Goal: Task Accomplishment & Management: Complete application form

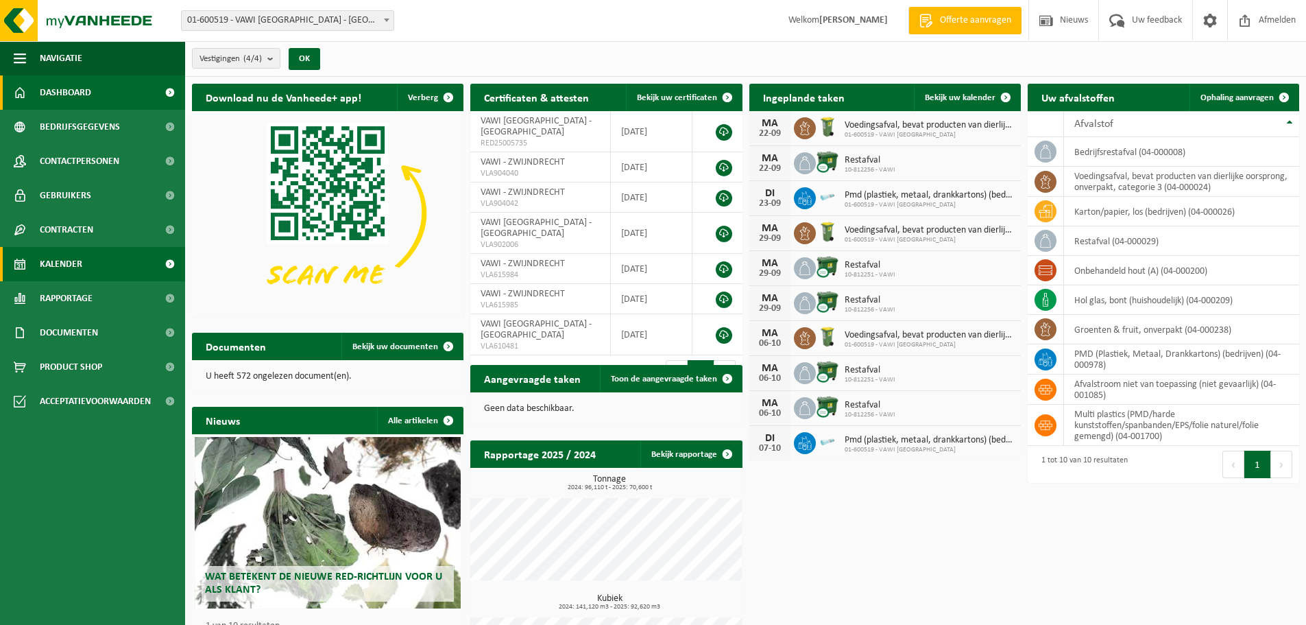
click at [62, 265] on span "Kalender" at bounding box center [61, 264] width 43 height 34
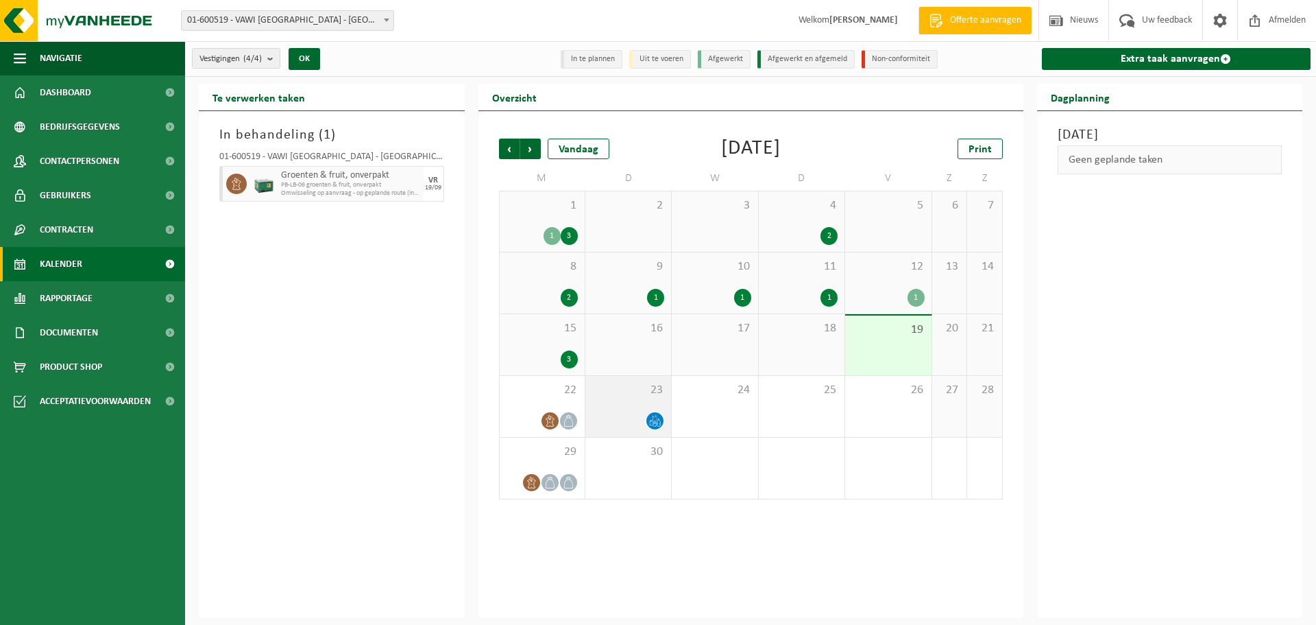
click at [626, 419] on div at bounding box center [628, 420] width 72 height 19
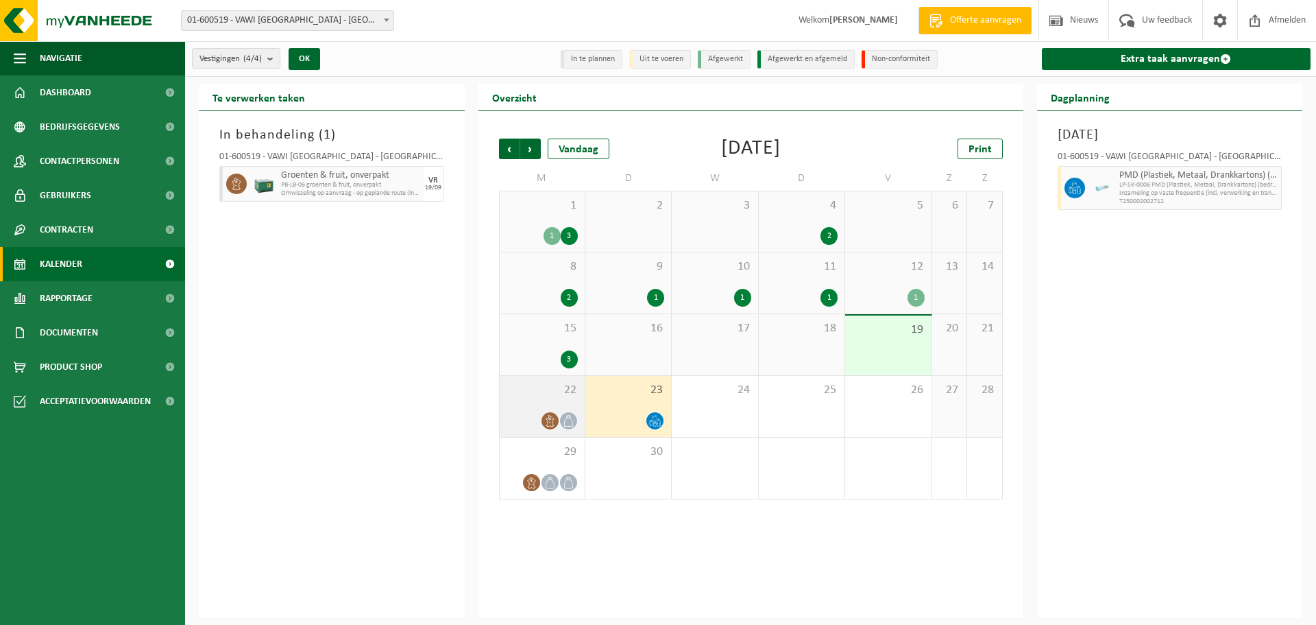
click at [526, 397] on div "22" at bounding box center [542, 406] width 85 height 61
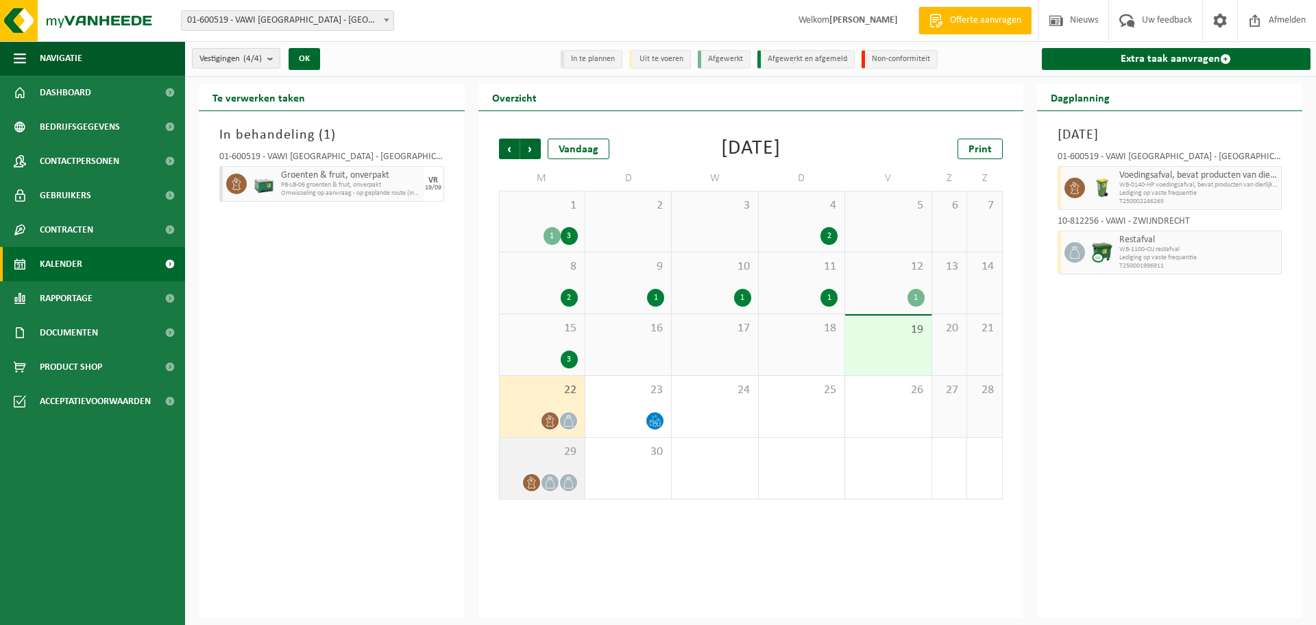
click at [528, 460] on div "29" at bounding box center [542, 467] width 85 height 61
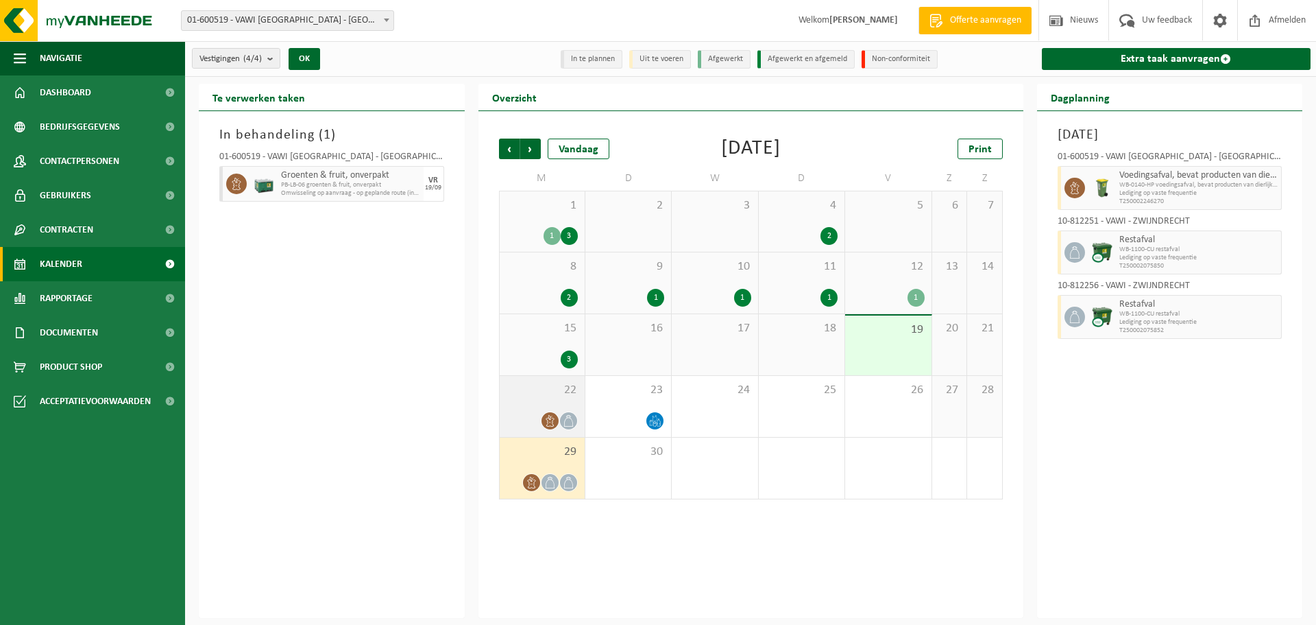
click at [537, 392] on span "22" at bounding box center [542, 390] width 71 height 15
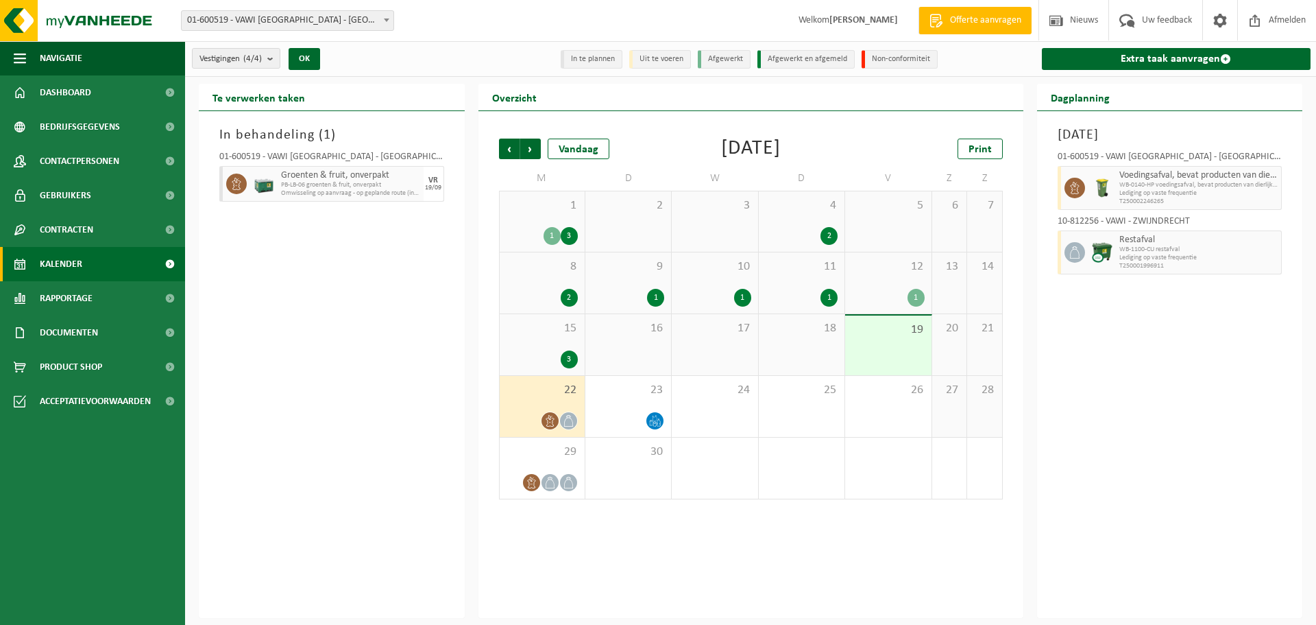
click at [315, 186] on span "PB-LB-06 groenten & fruit, onverpakt" at bounding box center [350, 185] width 139 height 8
click at [241, 184] on icon at bounding box center [236, 184] width 12 height 12
click at [319, 291] on div "In behandeling ( 1 ) 01-600519 - VAWI NV - ANTWERPEN Groenten & fruit, onverpak…" at bounding box center [332, 364] width 266 height 507
click at [430, 186] on div "19/09" at bounding box center [433, 187] width 16 height 7
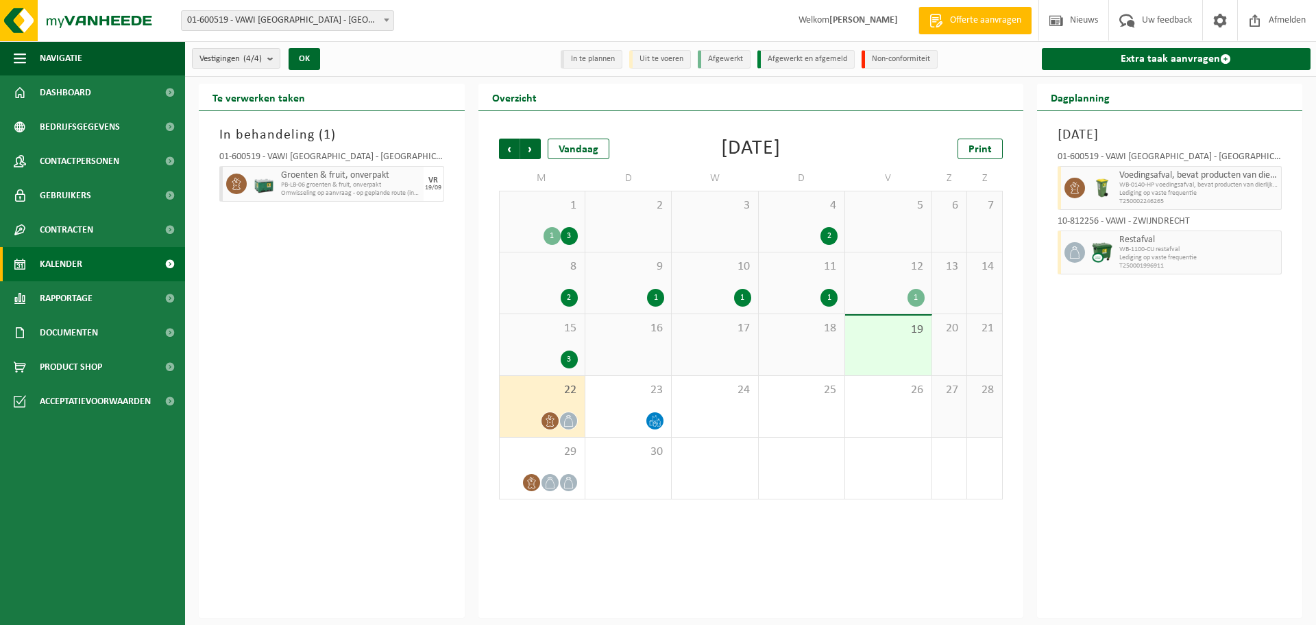
click at [330, 186] on span "PB-LB-06 groenten & fruit, onverpakt" at bounding box center [350, 185] width 139 height 8
click at [325, 239] on div "In behandeling ( 1 ) 01-600519 - VAWI NV - ANTWERPEN Groenten & fruit, onverpak…" at bounding box center [332, 364] width 266 height 507
click at [238, 182] on icon at bounding box center [236, 184] width 12 height 12
click at [529, 485] on icon at bounding box center [532, 482] width 12 height 12
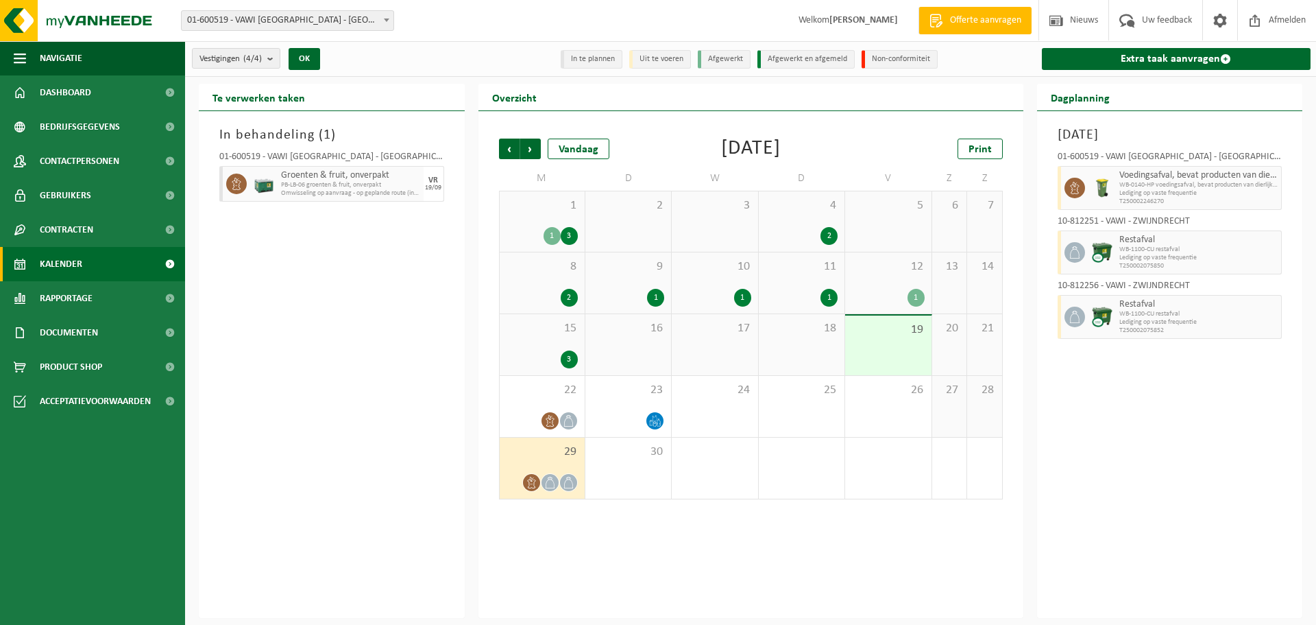
click at [547, 293] on div "2" at bounding box center [542, 298] width 71 height 18
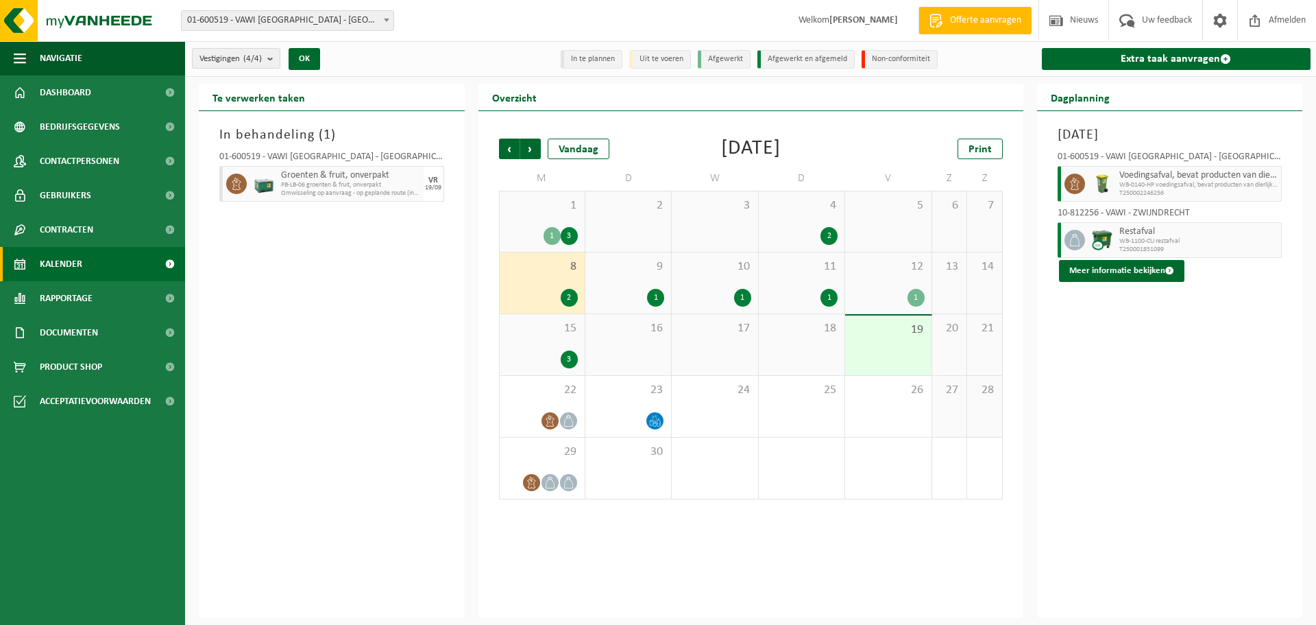
click at [552, 341] on div "15 3" at bounding box center [542, 344] width 85 height 61
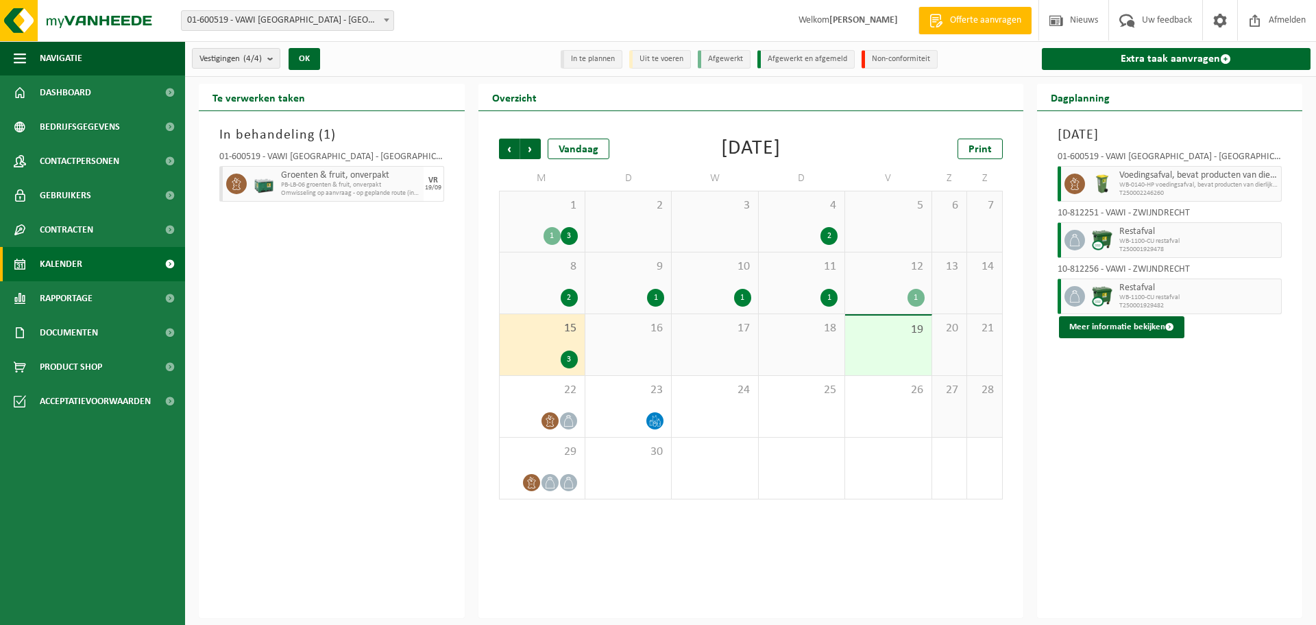
click at [543, 271] on span "8" at bounding box center [542, 266] width 71 height 15
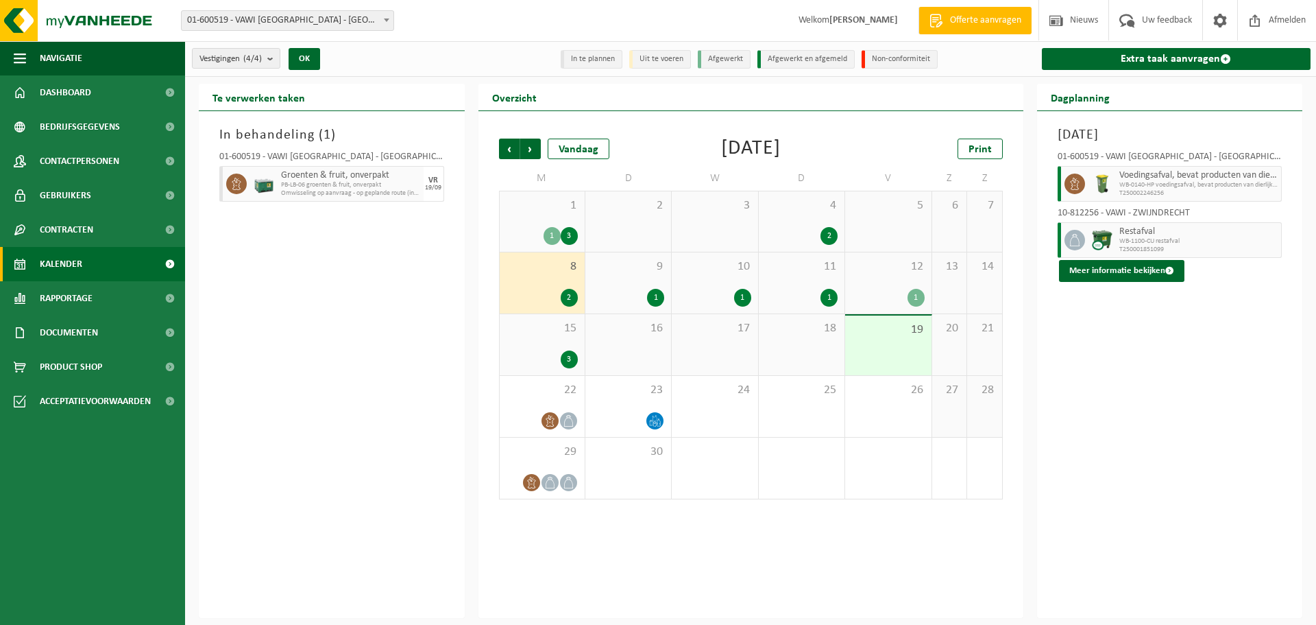
click at [540, 234] on div "1 3" at bounding box center [542, 236] width 71 height 18
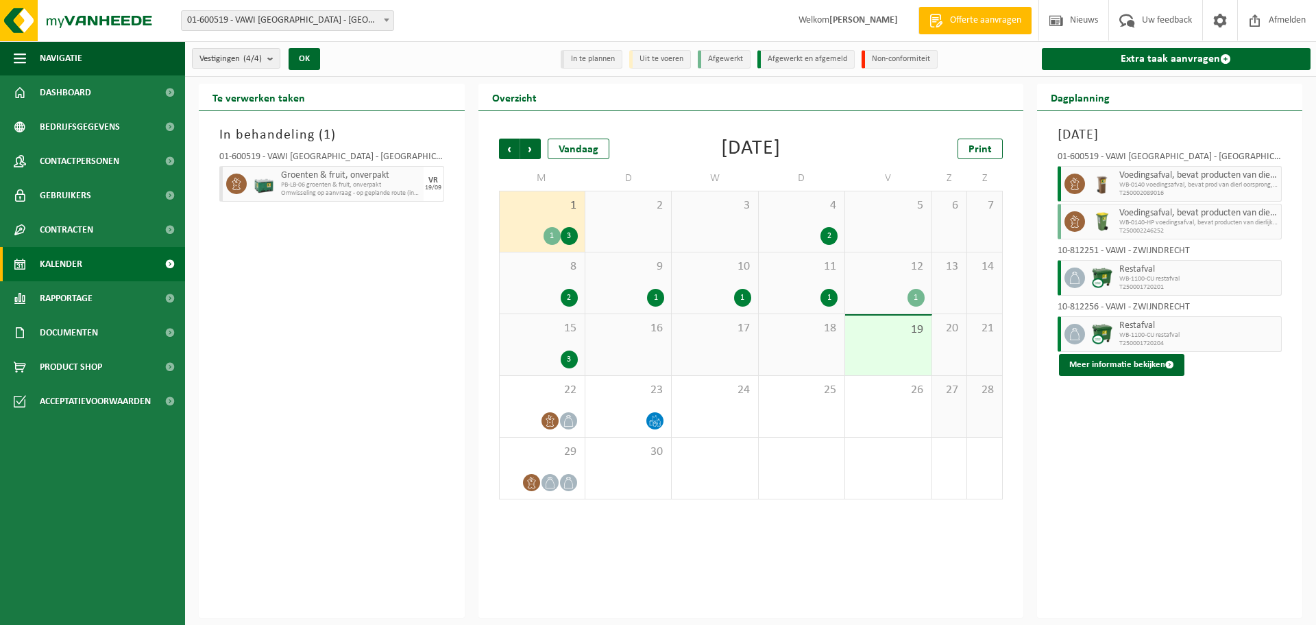
click at [542, 269] on span "8" at bounding box center [542, 266] width 71 height 15
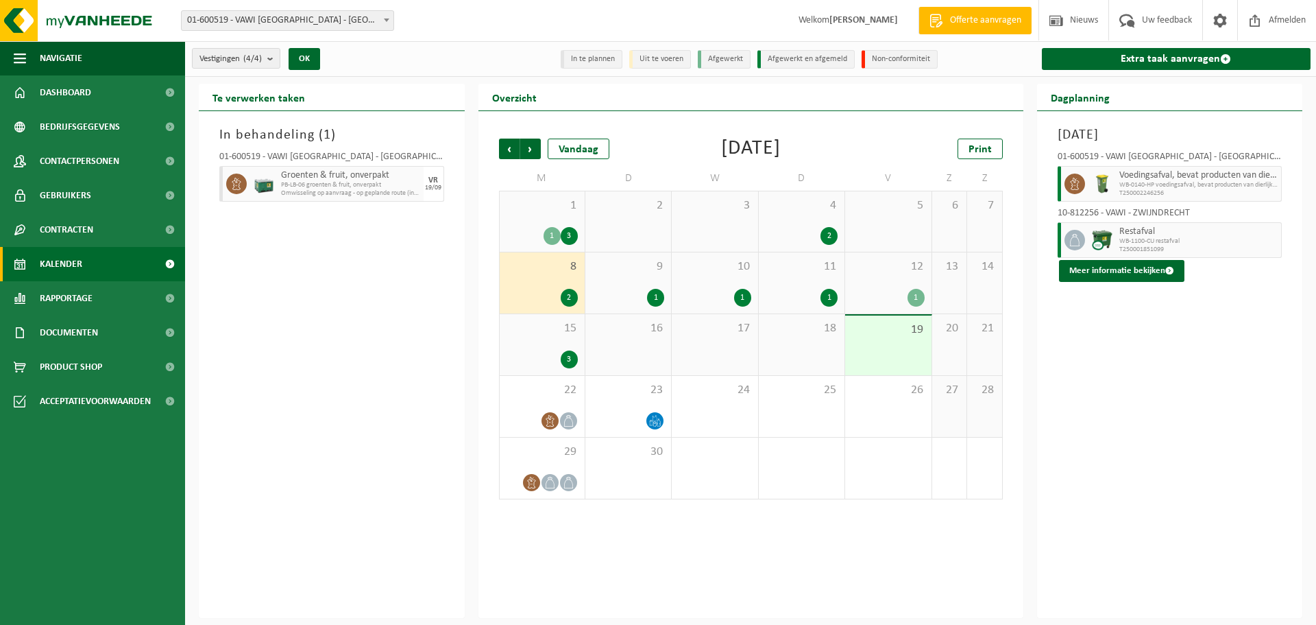
click at [541, 334] on span "15" at bounding box center [542, 328] width 71 height 15
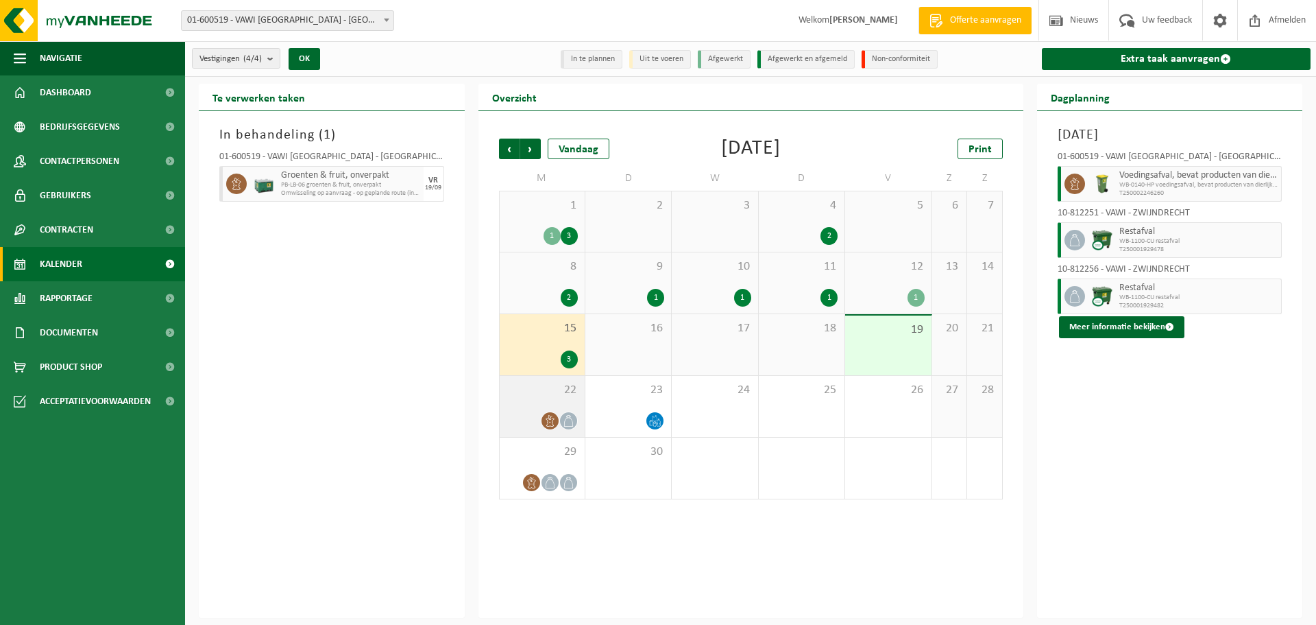
click at [529, 407] on div "22" at bounding box center [542, 406] width 85 height 61
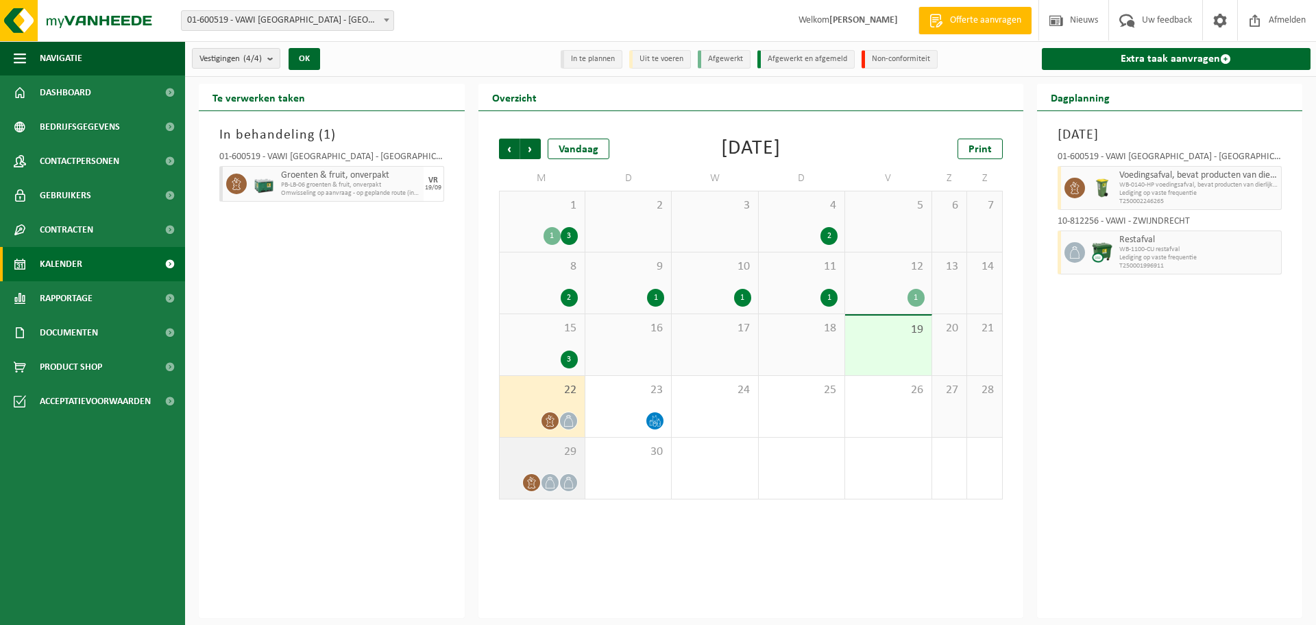
click at [538, 455] on span "29" at bounding box center [542, 451] width 71 height 15
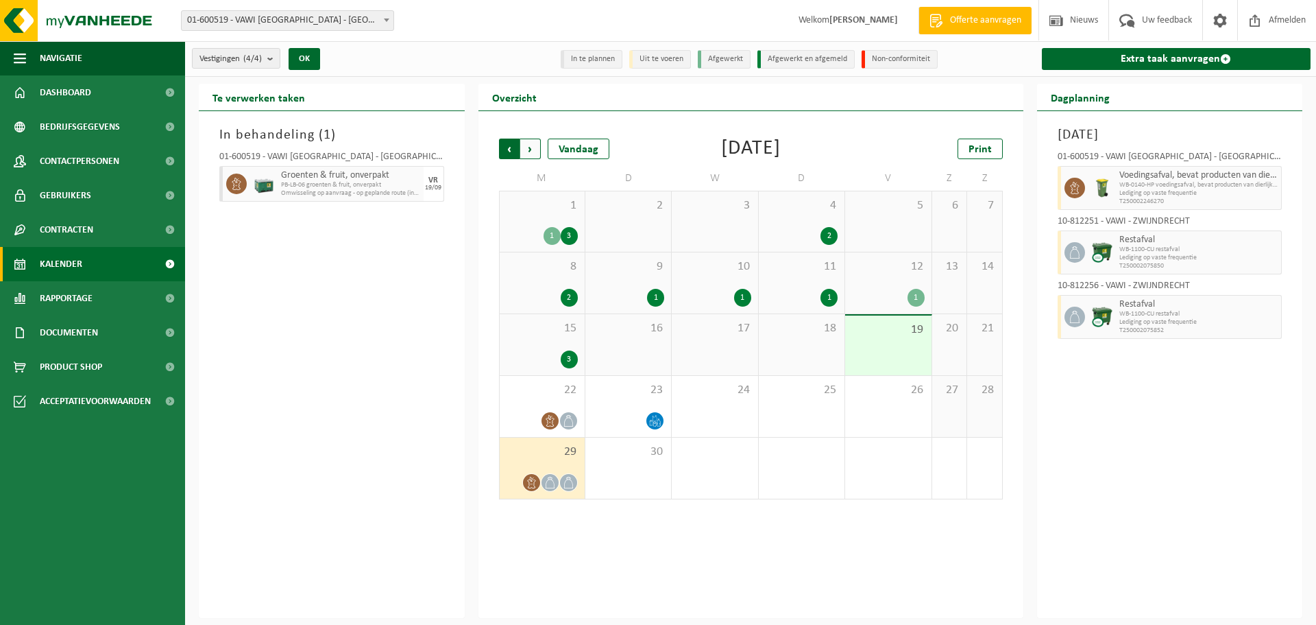
click at [535, 149] on span "Volgende" at bounding box center [530, 148] width 21 height 21
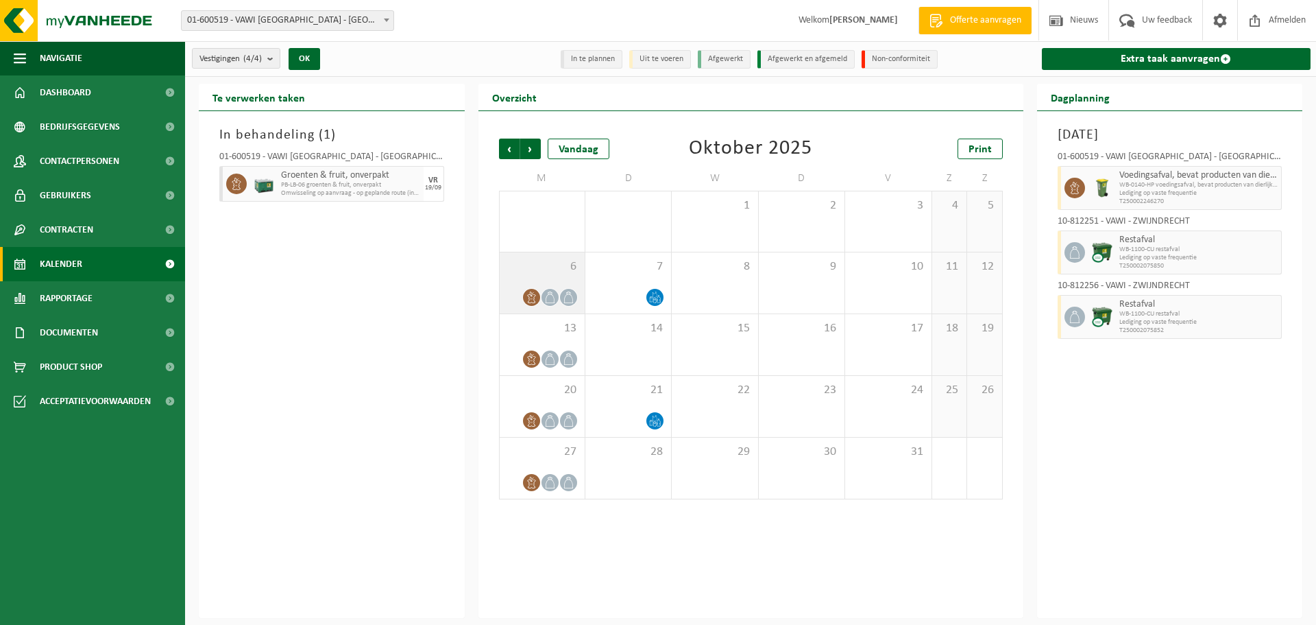
click at [533, 276] on div "6" at bounding box center [542, 282] width 85 height 61
click at [509, 152] on span "Vorige" at bounding box center [509, 148] width 21 height 21
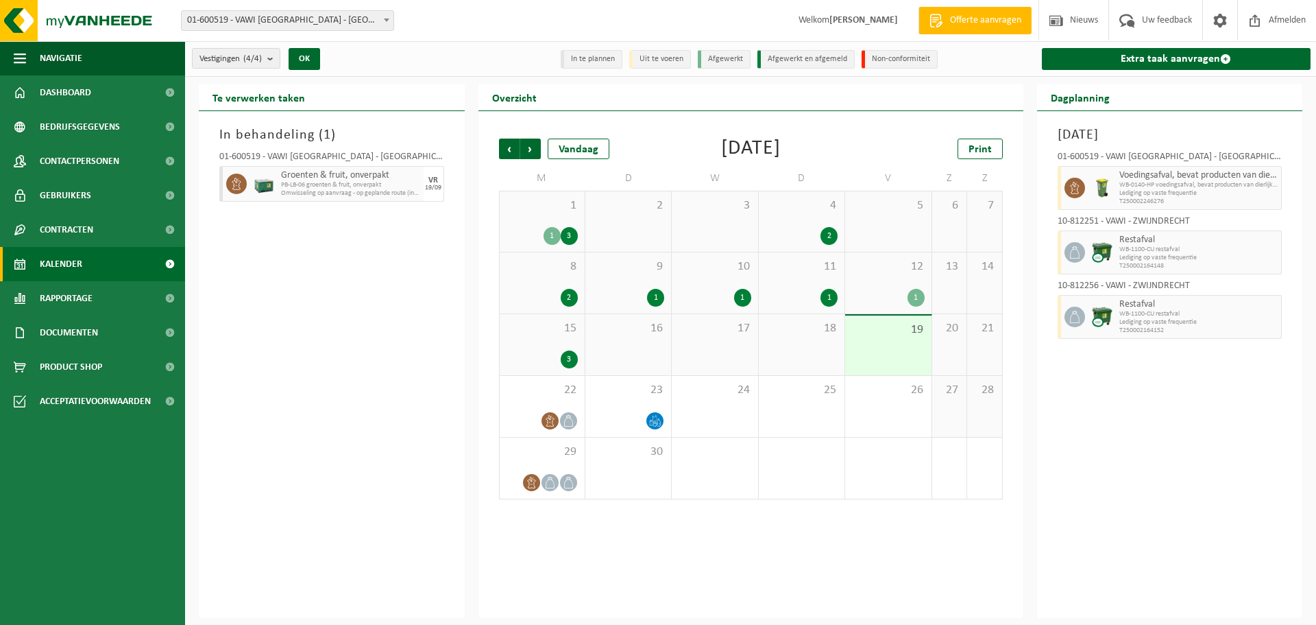
click at [317, 189] on span "Omwisseling op aanvraag - op geplande route (incl. verwerking)" at bounding box center [350, 193] width 139 height 8
click at [315, 187] on span "PB-LB-06 groenten & fruit, onverpakt" at bounding box center [350, 185] width 139 height 8
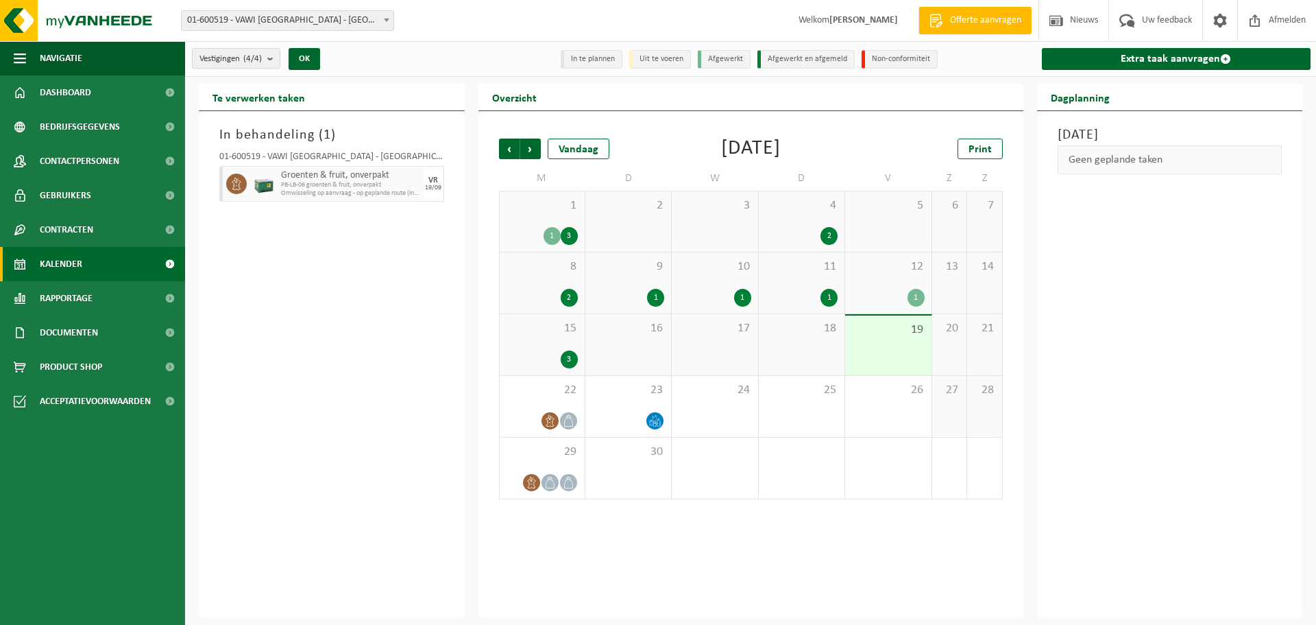
click at [309, 189] on span "Omwisseling op aanvraag - op geplande route (incl. verwerking)" at bounding box center [350, 193] width 139 height 8
click at [1192, 55] on link "Extra taak aanvragen" at bounding box center [1176, 59] width 269 height 22
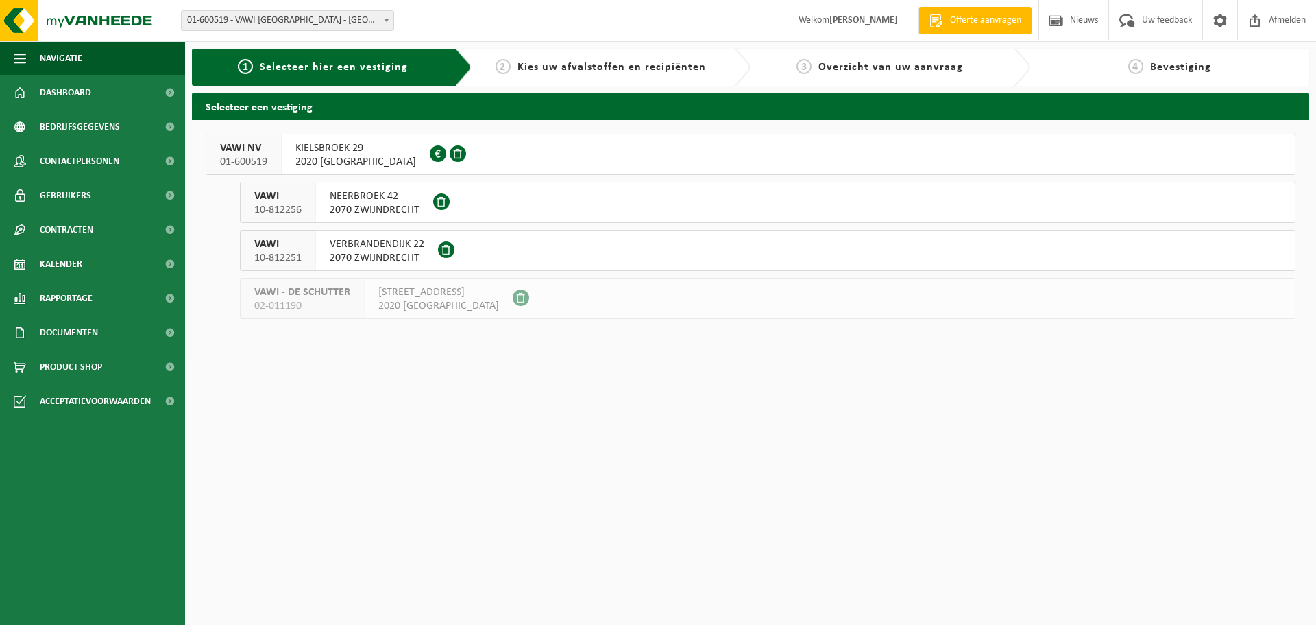
click at [360, 160] on span "2020 ANTWERPEN" at bounding box center [355, 162] width 121 height 14
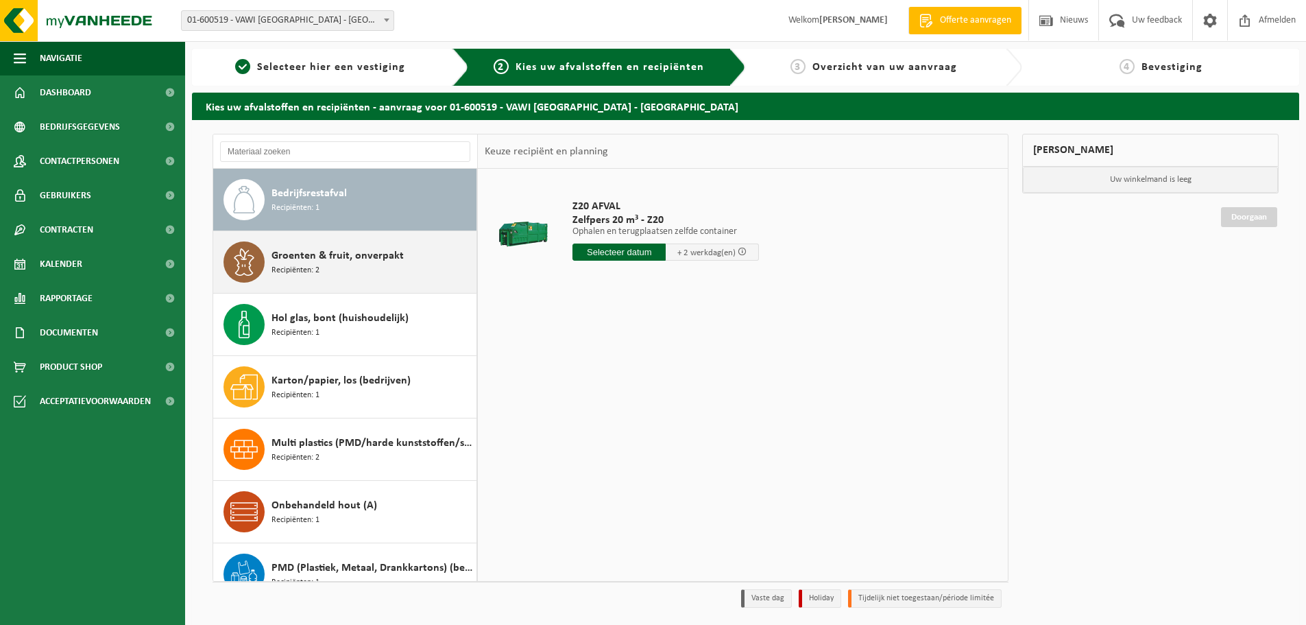
click at [344, 265] on div "Groenten & fruit, onverpakt Recipiënten: 2" at bounding box center [372, 261] width 202 height 41
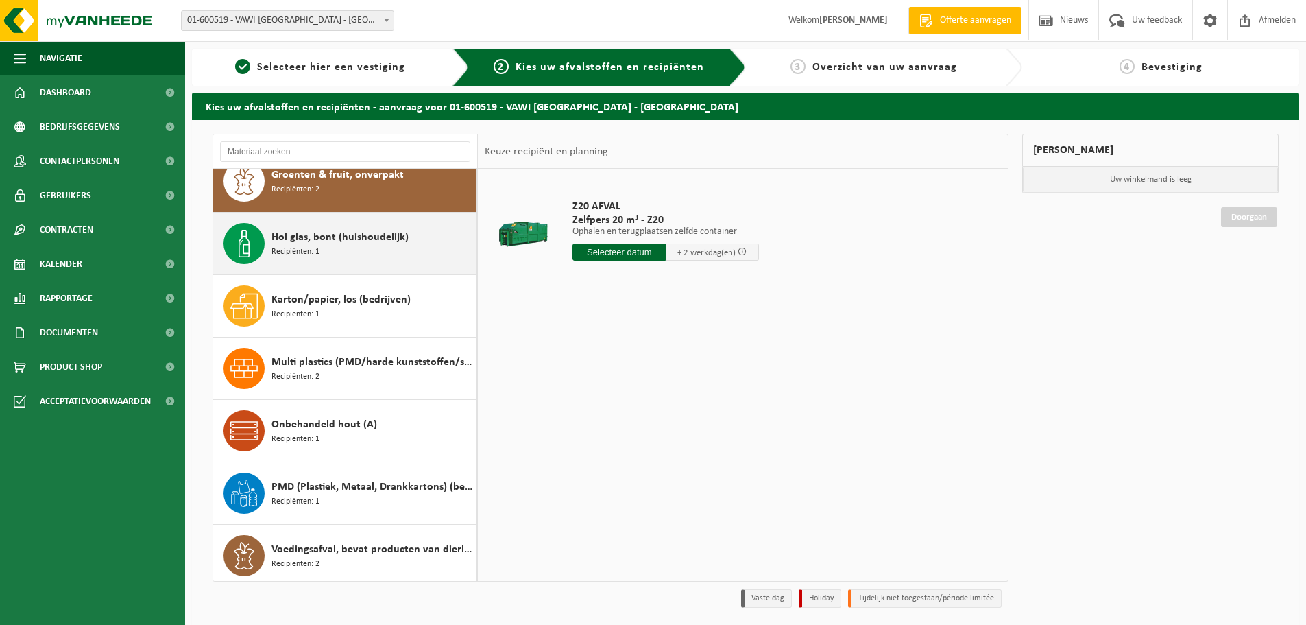
scroll to position [86, 0]
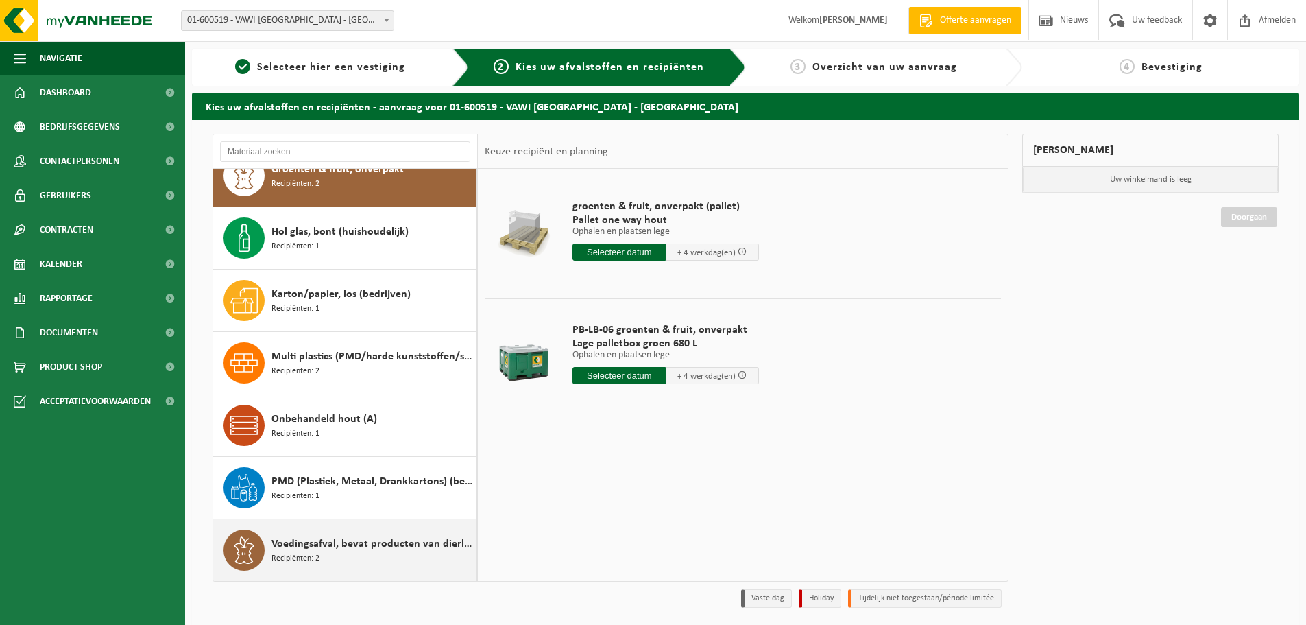
click at [359, 544] on span "Voedingsafval, bevat producten van dierlijke oorsprong, onverpakt, categorie 3" at bounding box center [372, 543] width 202 height 16
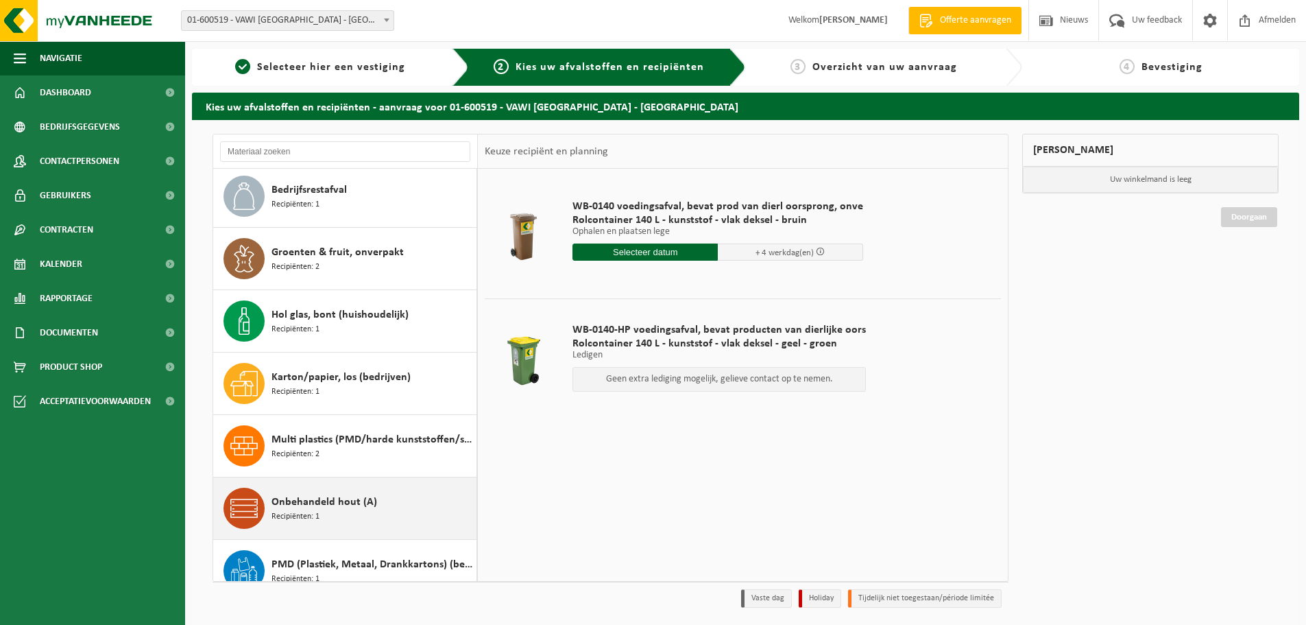
scroll to position [0, 0]
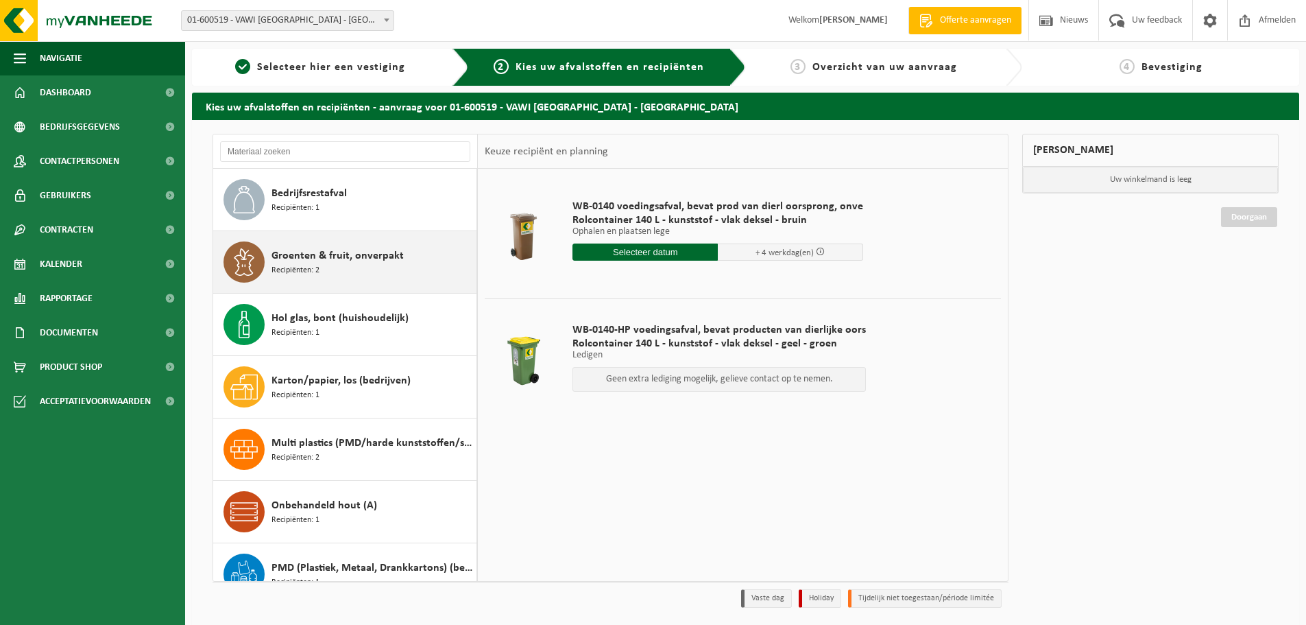
click at [310, 271] on span "Recipiënten: 2" at bounding box center [295, 270] width 48 height 13
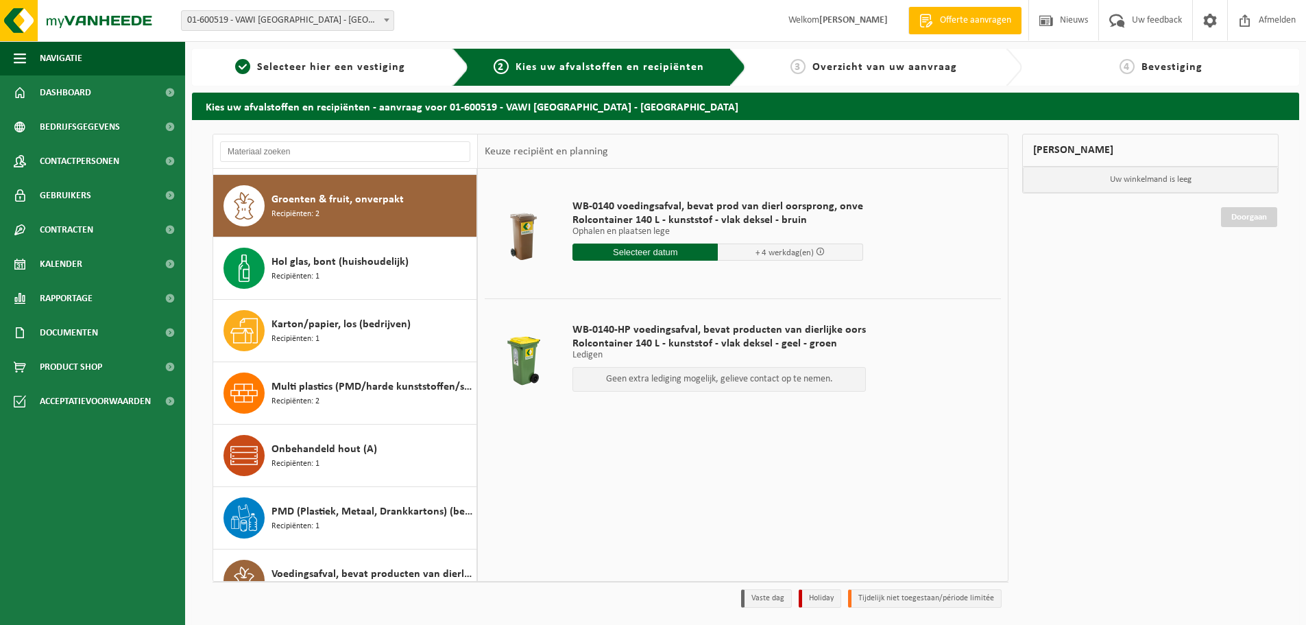
scroll to position [62, 0]
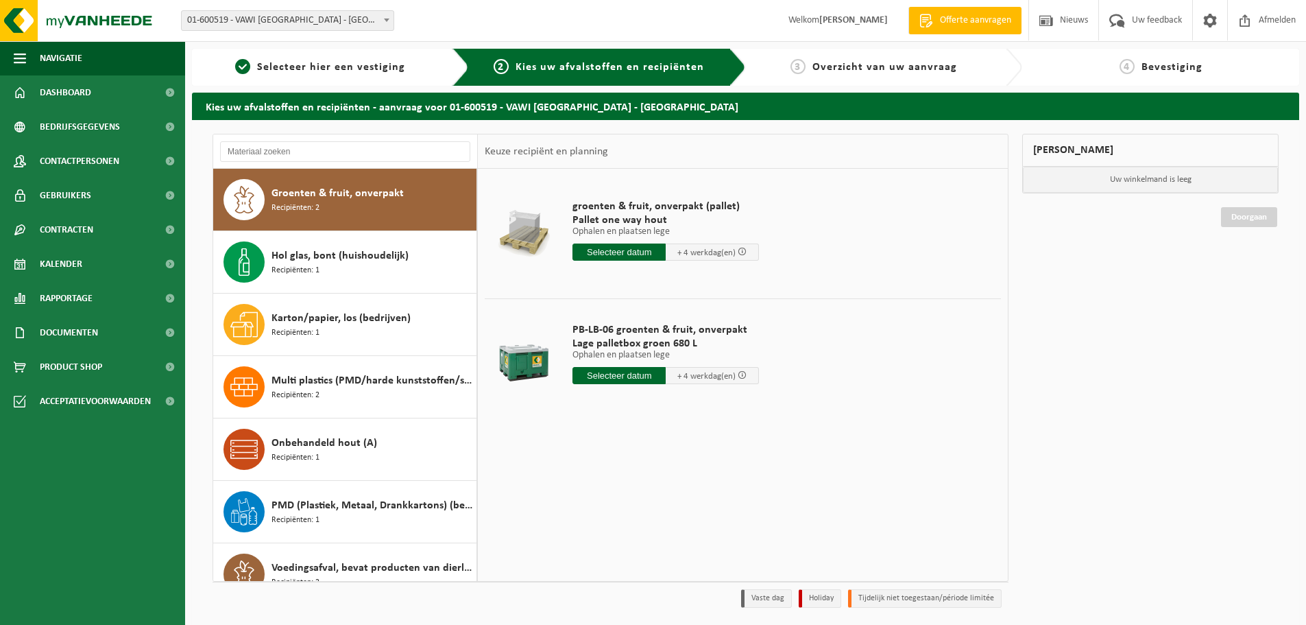
click at [620, 375] on input "text" at bounding box center [618, 375] width 93 height 17
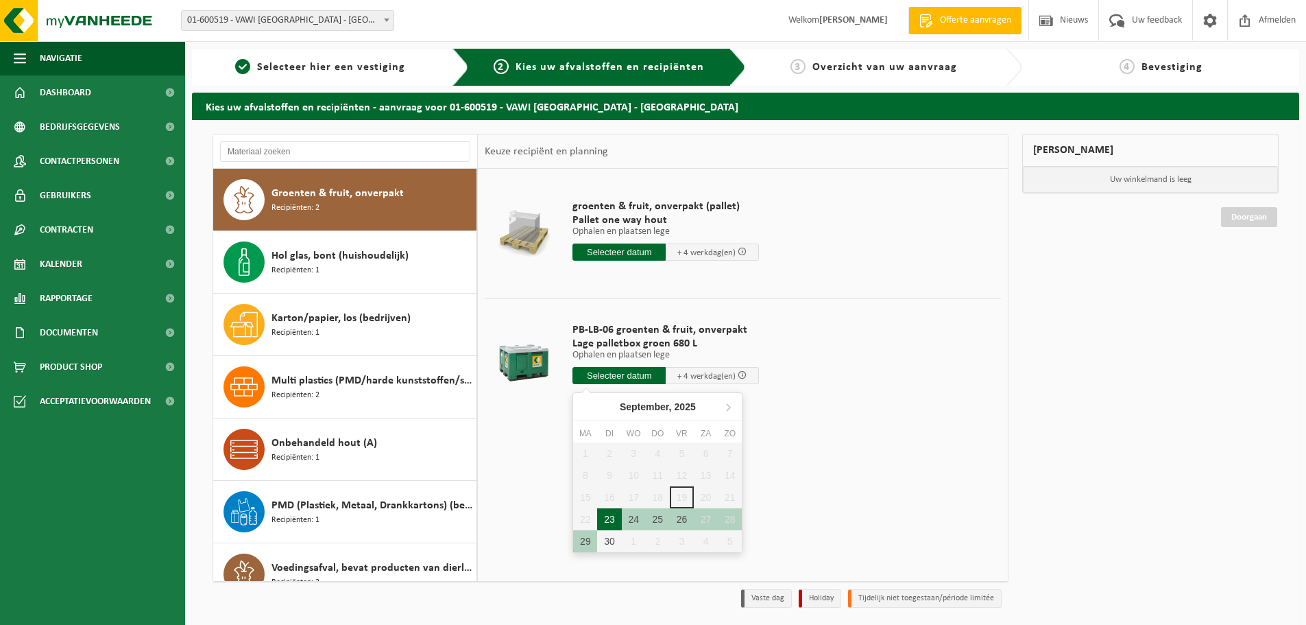
click at [611, 517] on div "23" at bounding box center [609, 519] width 24 height 22
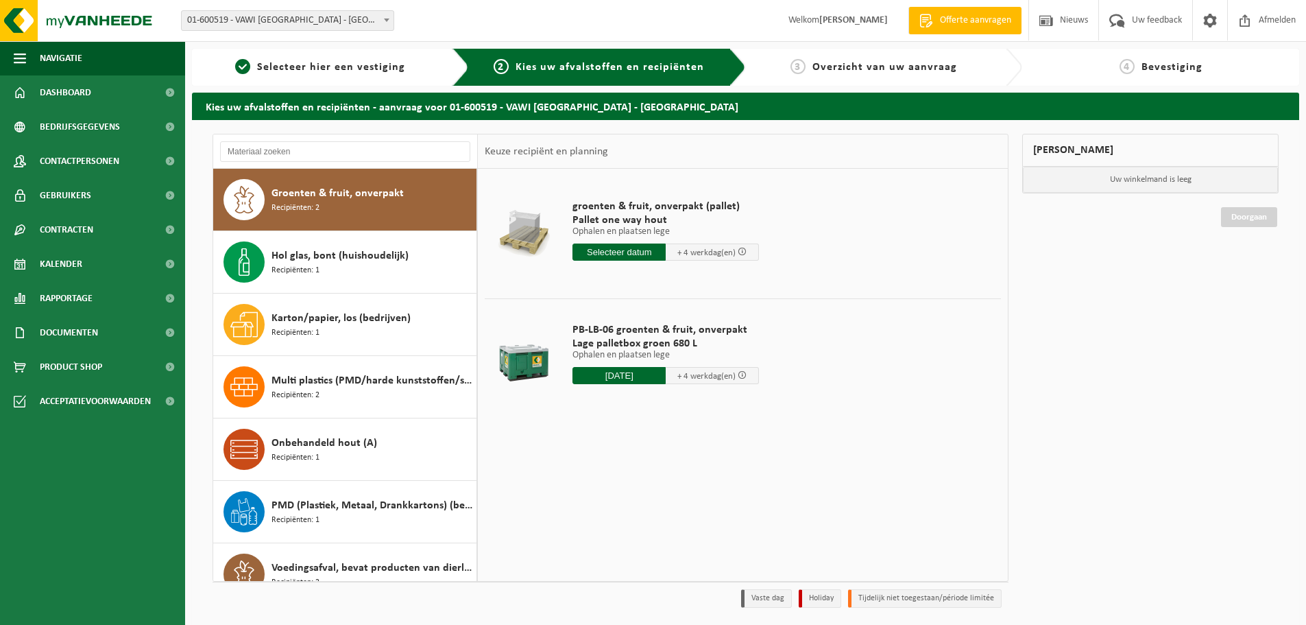
type input "Van [DATE]"
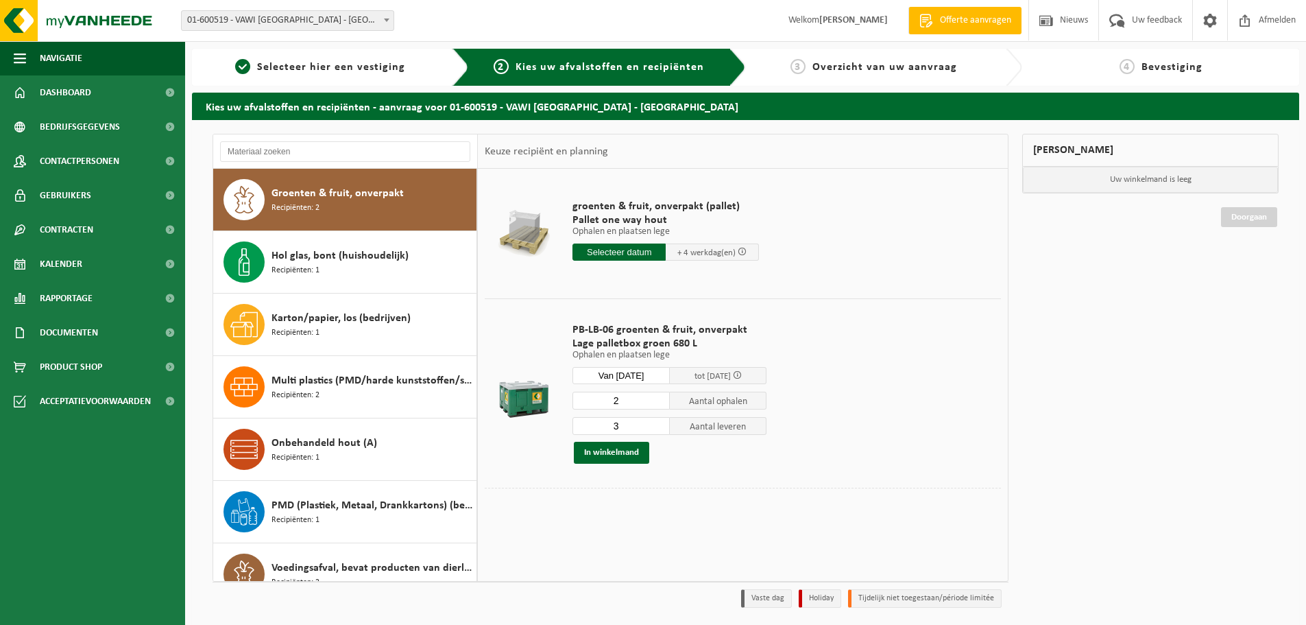
click at [660, 404] on input "2" at bounding box center [620, 400] width 97 height 18
type input "1"
click at [660, 404] on input "1" at bounding box center [620, 400] width 97 height 18
click at [660, 429] on input "2" at bounding box center [620, 426] width 97 height 18
type input "1"
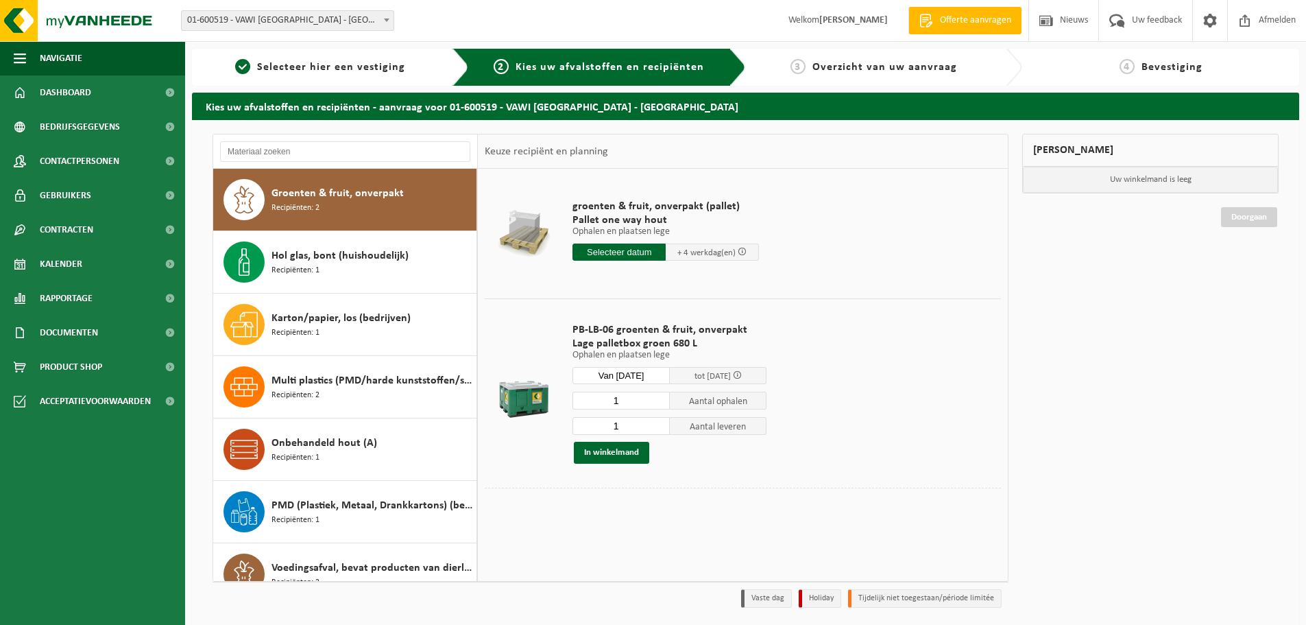
click at [660, 429] on input "1" at bounding box center [620, 426] width 97 height 18
click at [603, 451] on button "In winkelmand" at bounding box center [611, 453] width 75 height 22
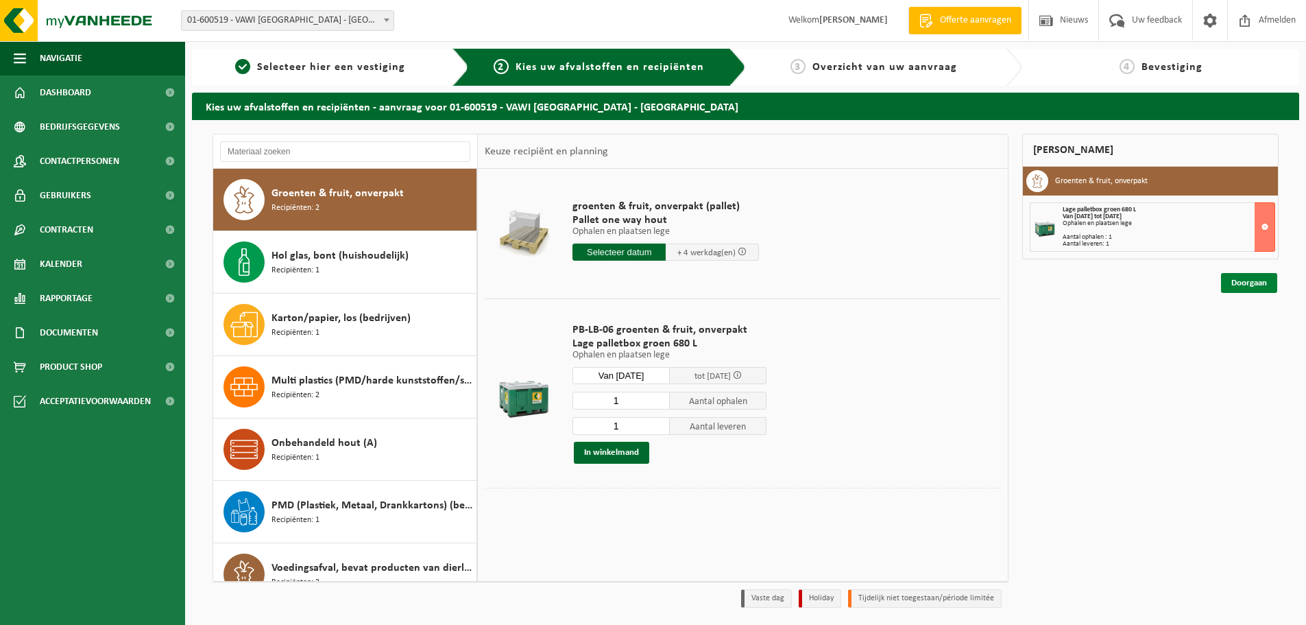
click at [1251, 283] on link "Doorgaan" at bounding box center [1249, 283] width 56 height 20
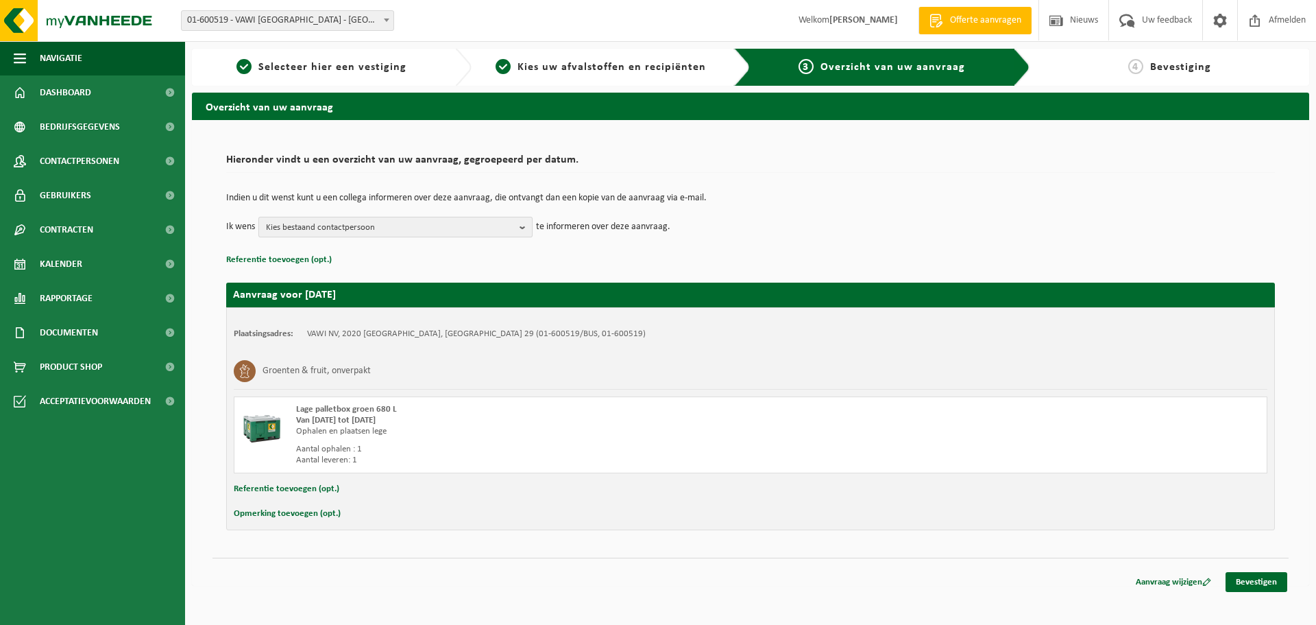
click at [403, 237] on span "Kies bestaand contactpersoon" at bounding box center [390, 227] width 248 height 21
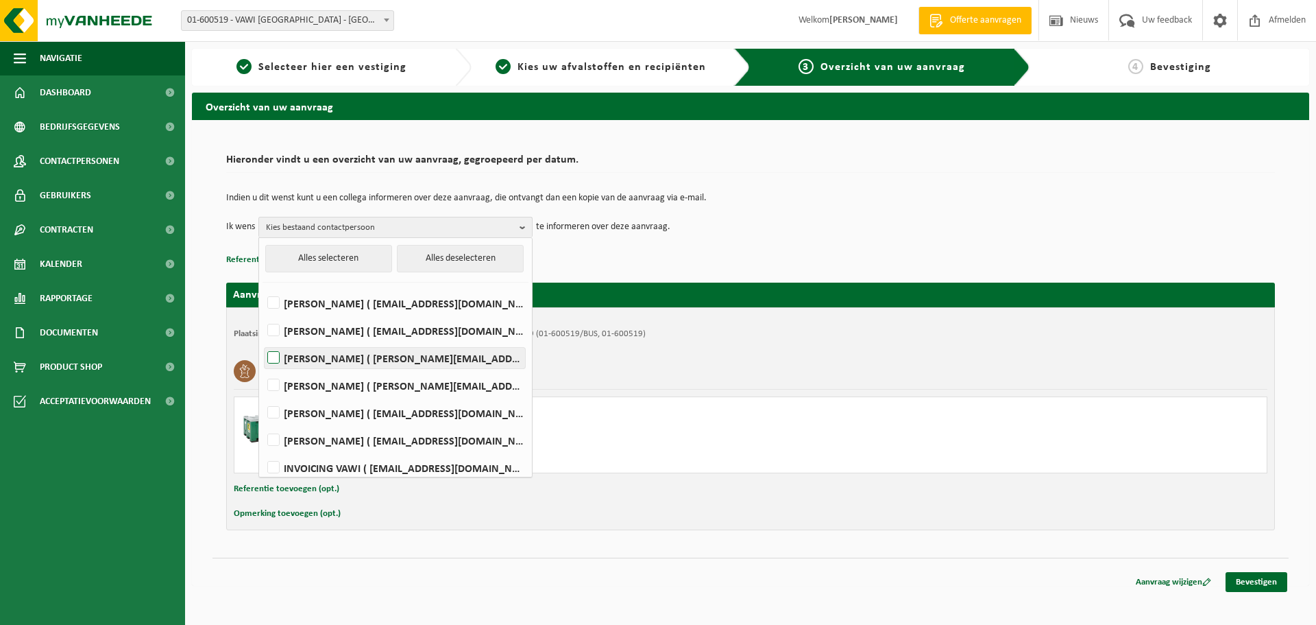
click at [310, 354] on label "[PERSON_NAME] ( [PERSON_NAME][EMAIL_ADDRESS][DOMAIN_NAME] )" at bounding box center [395, 358] width 261 height 21
click at [263, 341] on input "[PERSON_NAME] ( [PERSON_NAME][EMAIL_ADDRESS][DOMAIN_NAME] )" at bounding box center [262, 340] width 1 height 1
checkbox input "true"
click at [1268, 580] on link "Bevestigen" at bounding box center [1257, 582] width 62 height 20
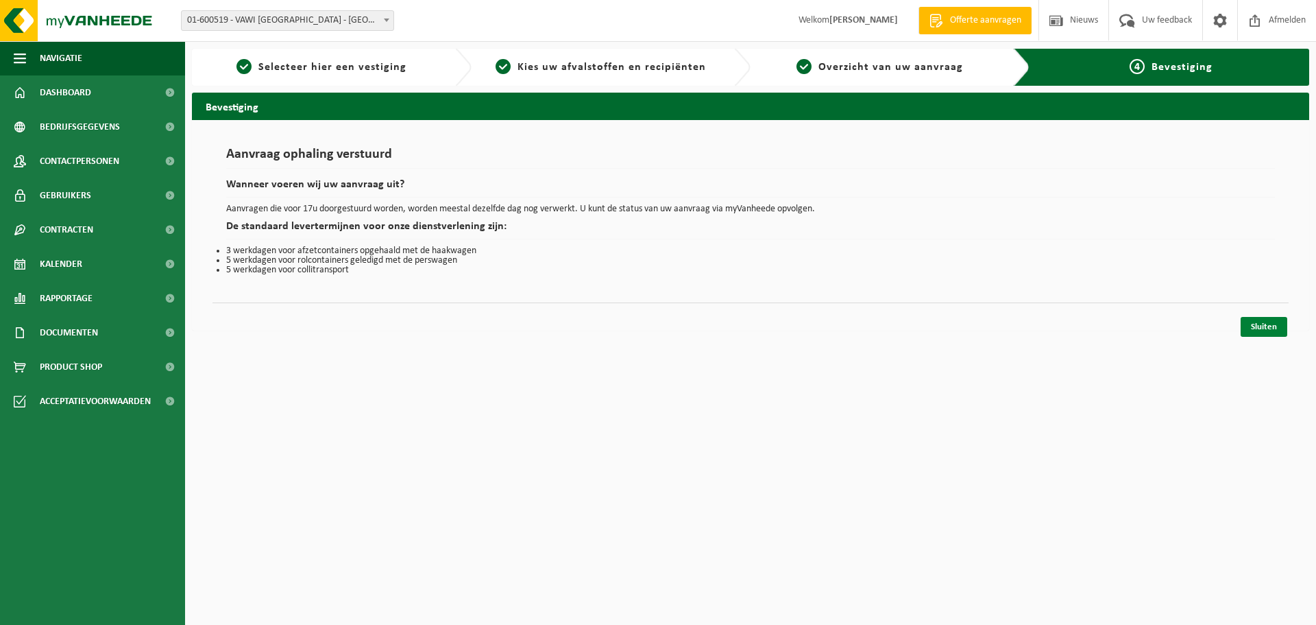
click at [1267, 332] on link "Sluiten" at bounding box center [1264, 327] width 47 height 20
